Goal: Task Accomplishment & Management: Manage account settings

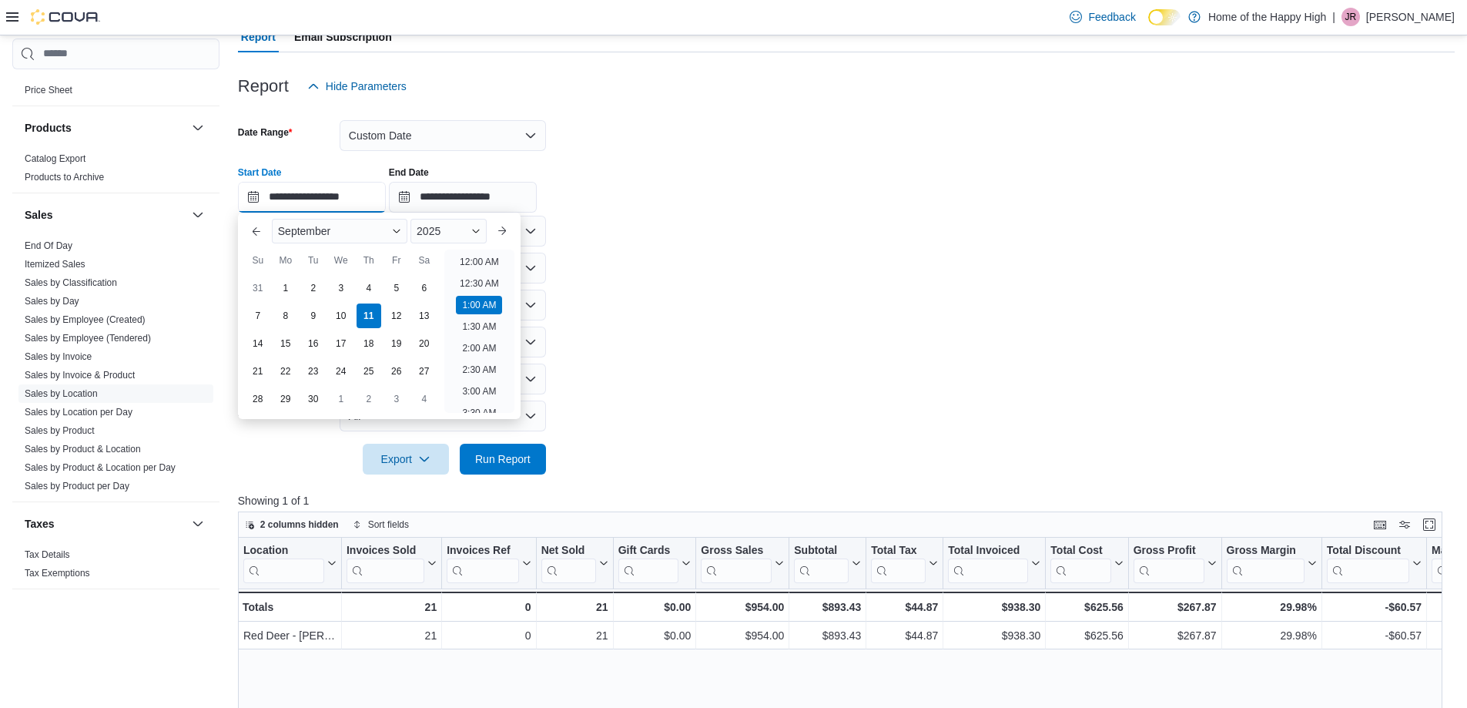
scroll to position [91, 0]
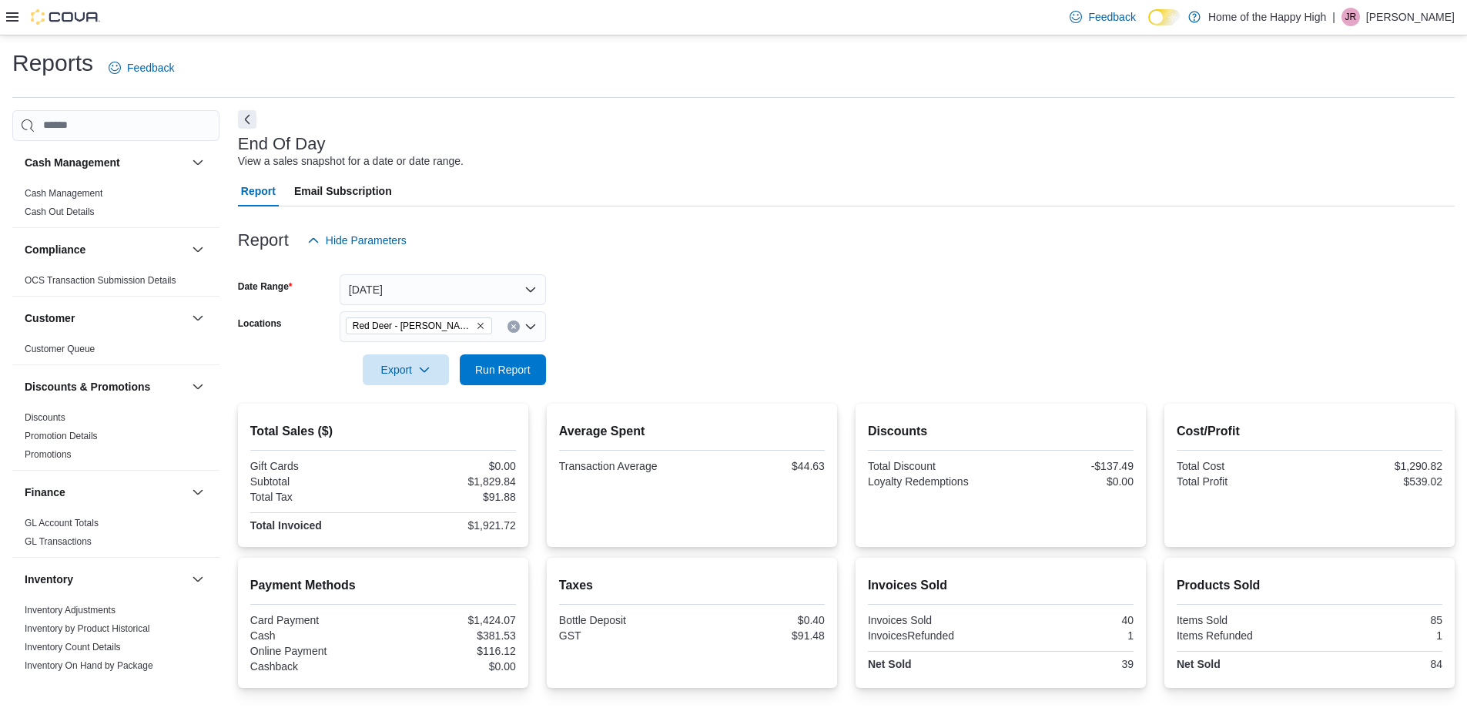
click at [1398, 15] on p "[PERSON_NAME]" at bounding box center [1410, 17] width 89 height 18
click at [1360, 145] on span "Sign Out" at bounding box center [1355, 149] width 42 height 15
